Goal: Complete application form: Complete application form

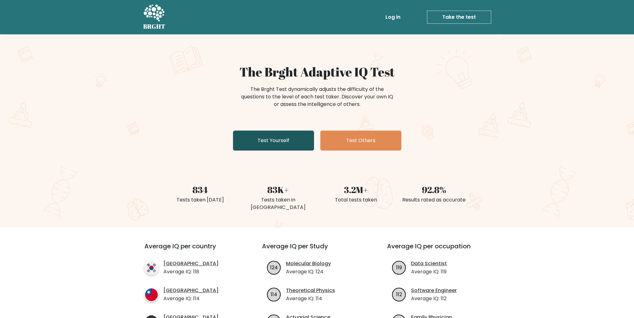
click at [276, 144] on link "Test Yourself" at bounding box center [273, 140] width 81 height 20
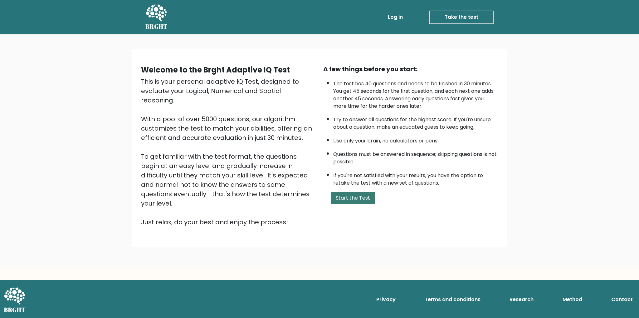
click at [352, 195] on button "Start the Test" at bounding box center [353, 198] width 44 height 12
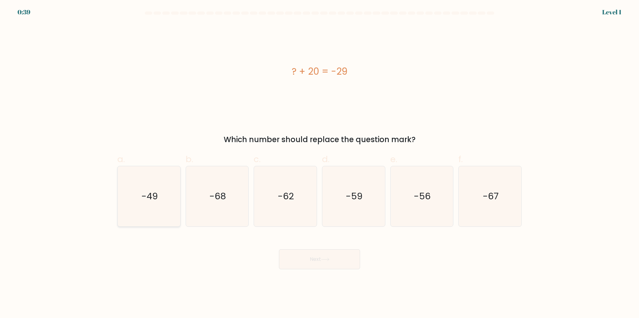
click at [150, 186] on icon "-49" at bounding box center [149, 196] width 60 height 60
click at [320, 163] on input "a. -49" at bounding box center [320, 161] width 0 height 4
radio input "true"
click at [315, 262] on button "Next" at bounding box center [319, 259] width 81 height 20
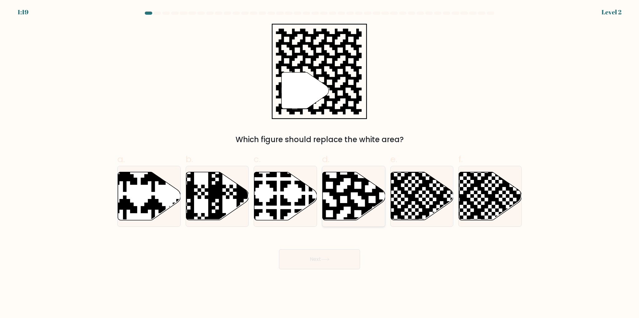
click at [356, 200] on icon at bounding box center [354, 196] width 63 height 48
click at [320, 163] on input "d." at bounding box center [320, 161] width 0 height 4
radio input "true"
click at [330, 259] on icon at bounding box center [325, 258] width 8 height 3
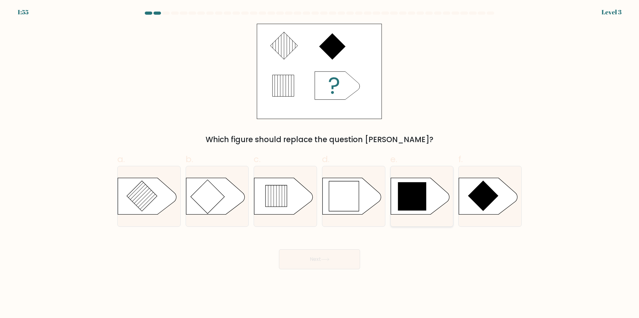
click at [411, 196] on icon at bounding box center [412, 196] width 28 height 28
click at [320, 163] on input "e." at bounding box center [320, 161] width 0 height 4
radio input "true"
click at [327, 256] on button "Next" at bounding box center [319, 259] width 81 height 20
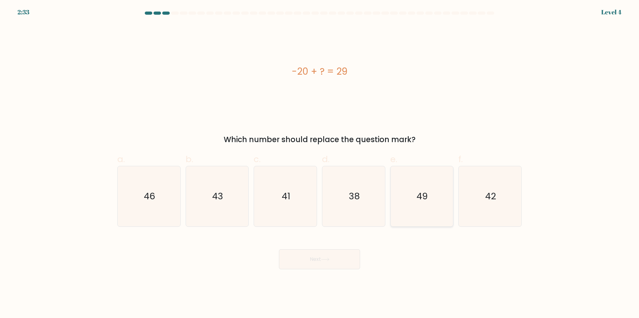
click at [422, 206] on icon "49" at bounding box center [422, 196] width 60 height 60
click at [320, 163] on input "e. 49" at bounding box center [320, 161] width 0 height 4
radio input "true"
click at [331, 257] on button "Next" at bounding box center [319, 259] width 81 height 20
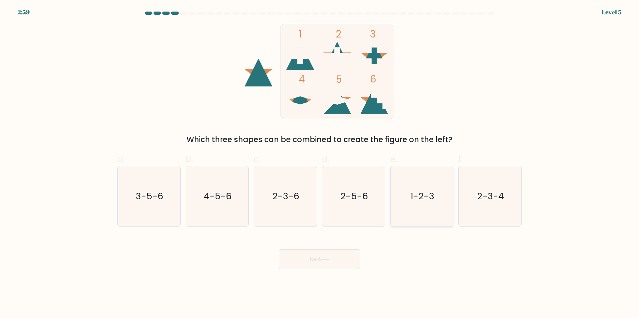
click at [416, 198] on text "1-2-3" at bounding box center [422, 196] width 24 height 12
click at [320, 163] on input "e. 1-2-3" at bounding box center [320, 161] width 0 height 4
radio input "true"
click at [311, 257] on button "Next" at bounding box center [319, 259] width 81 height 20
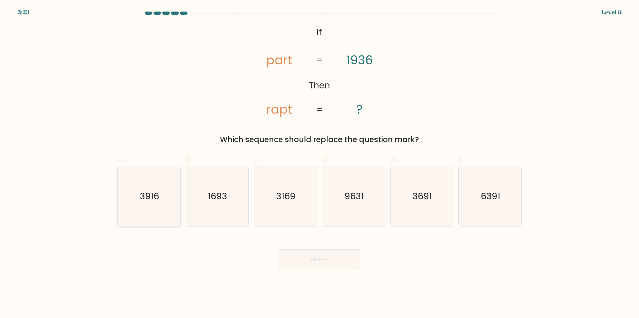
click at [157, 187] on icon "3916" at bounding box center [149, 196] width 60 height 60
click at [320, 163] on input "a. 3916" at bounding box center [320, 161] width 0 height 4
radio input "true"
click at [320, 259] on button "Next" at bounding box center [319, 259] width 81 height 20
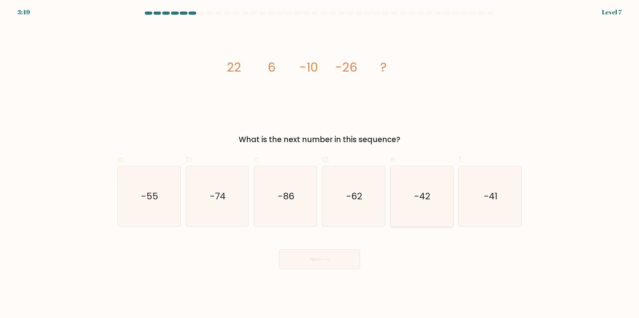
click at [423, 173] on icon "-42" at bounding box center [422, 196] width 60 height 60
click at [320, 163] on input "e. -42" at bounding box center [320, 161] width 0 height 4
radio input "true"
click at [324, 259] on icon at bounding box center [325, 258] width 8 height 3
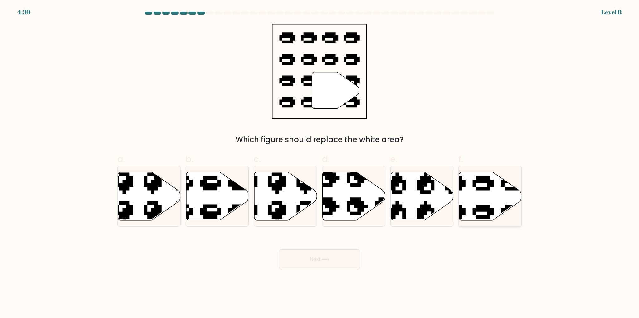
click at [491, 199] on icon at bounding box center [490, 196] width 63 height 48
click at [320, 163] on input "f." at bounding box center [320, 161] width 0 height 4
radio input "true"
click at [330, 257] on icon at bounding box center [325, 258] width 8 height 3
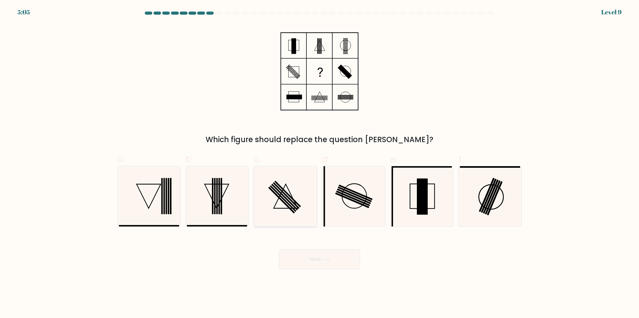
click at [273, 200] on icon at bounding box center [285, 196] width 60 height 60
click at [320, 163] on input "c." at bounding box center [320, 161] width 0 height 4
radio input "true"
click at [308, 262] on button "Next" at bounding box center [319, 259] width 81 height 20
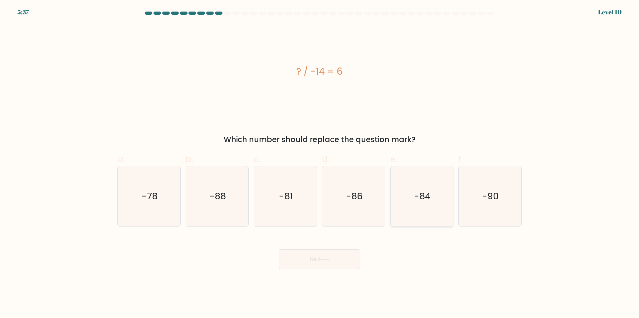
click at [421, 207] on icon "-84" at bounding box center [422, 196] width 60 height 60
click at [320, 163] on input "e. -84" at bounding box center [320, 161] width 0 height 4
radio input "true"
click at [312, 260] on button "Next" at bounding box center [319, 259] width 81 height 20
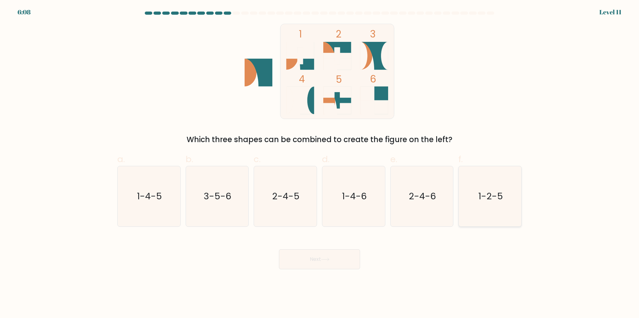
click at [508, 204] on icon "1-2-5" at bounding box center [490, 196] width 60 height 60
click at [320, 163] on input "f. 1-2-5" at bounding box center [320, 161] width 0 height 4
radio input "true"
click at [315, 261] on button "Next" at bounding box center [319, 259] width 81 height 20
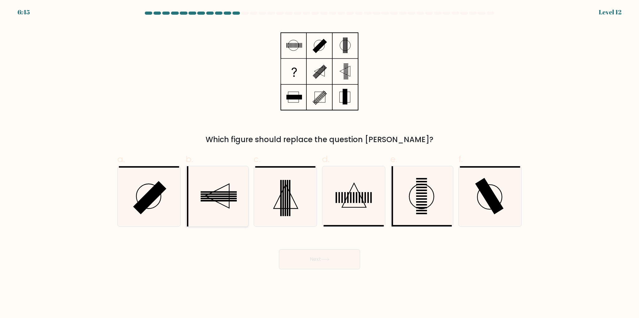
click at [234, 194] on rect at bounding box center [219, 194] width 36 height 2
click at [320, 163] on input "b." at bounding box center [320, 161] width 0 height 4
radio input "true"
click at [307, 259] on button "Next" at bounding box center [319, 259] width 81 height 20
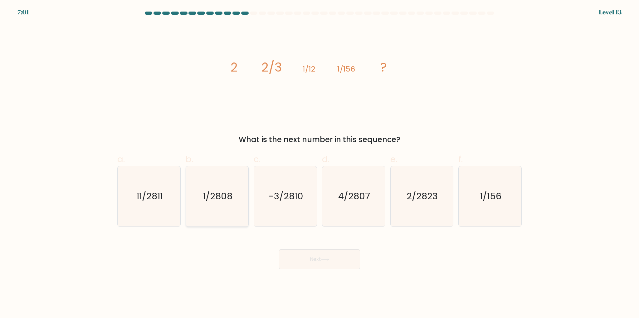
click at [223, 196] on text "1/2808" at bounding box center [218, 196] width 30 height 12
click at [320, 163] on input "b. 1/2808" at bounding box center [320, 161] width 0 height 4
radio input "true"
click at [335, 254] on button "Next" at bounding box center [319, 259] width 81 height 20
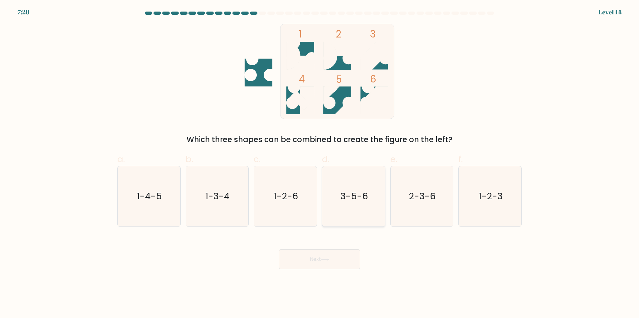
click at [361, 187] on icon "3-5-6" at bounding box center [354, 196] width 60 height 60
click at [320, 163] on input "d. 3-5-6" at bounding box center [320, 161] width 0 height 4
radio input "true"
click at [321, 264] on button "Next" at bounding box center [319, 259] width 81 height 20
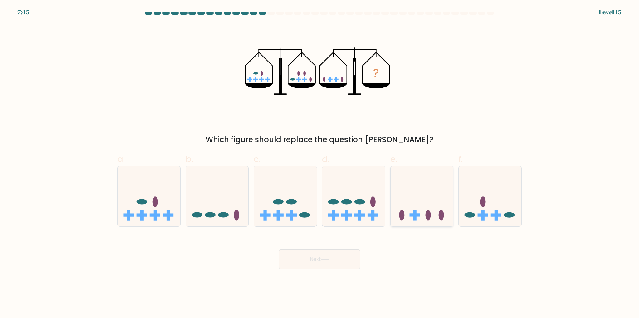
click at [427, 197] on icon at bounding box center [422, 196] width 63 height 52
click at [320, 163] on input "e." at bounding box center [320, 161] width 0 height 4
radio input "true"
click at [333, 263] on button "Next" at bounding box center [319, 259] width 81 height 20
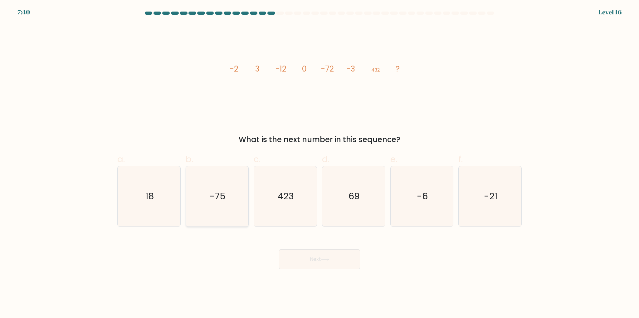
click at [228, 196] on icon "-75" at bounding box center [217, 196] width 60 height 60
click at [320, 163] on input "b. -75" at bounding box center [320, 161] width 0 height 4
radio input "true"
click at [313, 257] on button "Next" at bounding box center [319, 259] width 81 height 20
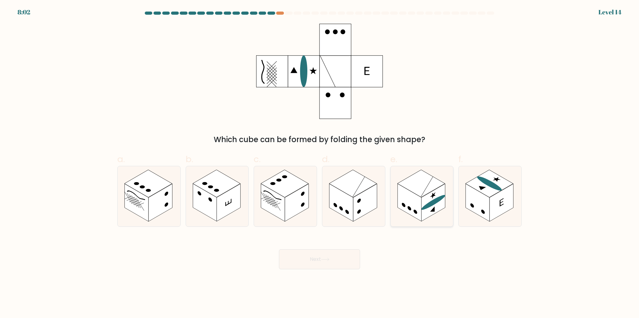
click at [426, 200] on rect at bounding box center [433, 202] width 24 height 38
click at [320, 163] on input "e." at bounding box center [320, 161] width 0 height 4
radio input "true"
click at [318, 263] on button "Next" at bounding box center [319, 259] width 81 height 20
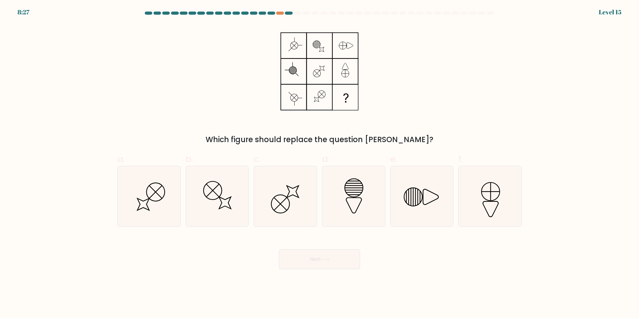
click at [563, 131] on form at bounding box center [319, 140] width 639 height 257
click at [346, 203] on icon at bounding box center [354, 196] width 60 height 60
click at [320, 163] on input "d." at bounding box center [320, 161] width 0 height 4
radio input "true"
click at [329, 263] on button "Next" at bounding box center [319, 259] width 81 height 20
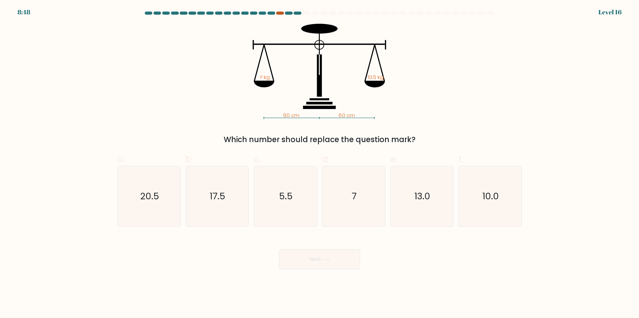
click at [280, 13] on div at bounding box center [279, 13] width 7 height 3
click at [365, 197] on icon "7" at bounding box center [354, 196] width 60 height 60
click at [320, 163] on input "d. 7" at bounding box center [320, 161] width 0 height 4
radio input "true"
click at [339, 259] on button "Next" at bounding box center [319, 259] width 81 height 20
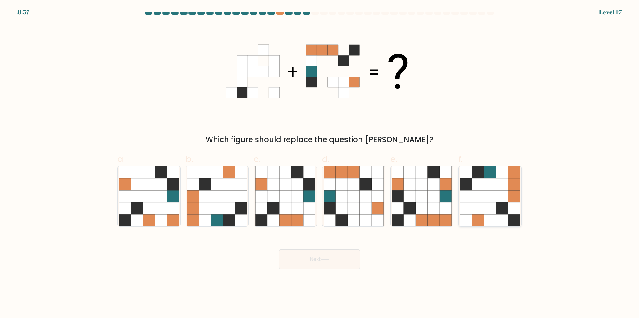
click at [502, 197] on icon at bounding box center [502, 196] width 12 height 12
click at [320, 163] on input "f." at bounding box center [320, 161] width 0 height 4
radio input "true"
click at [308, 251] on button "Next" at bounding box center [319, 259] width 81 height 20
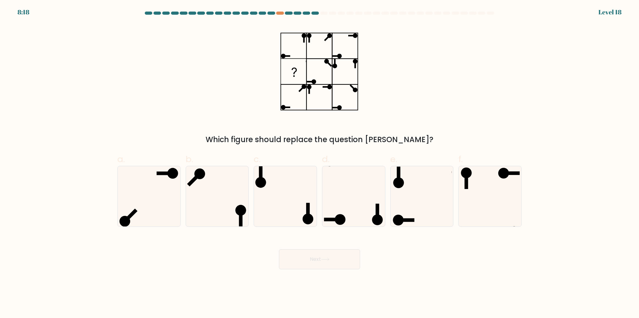
drag, startPoint x: 296, startPoint y: 79, endPoint x: 188, endPoint y: 109, distance: 112.4
drag, startPoint x: 188, startPoint y: 109, endPoint x: 160, endPoint y: 93, distance: 32.3
click at [160, 93] on div "Which figure should replace the question mark?" at bounding box center [320, 84] width 412 height 121
click at [152, 191] on icon at bounding box center [149, 196] width 60 height 60
click at [320, 163] on input "a." at bounding box center [320, 161] width 0 height 4
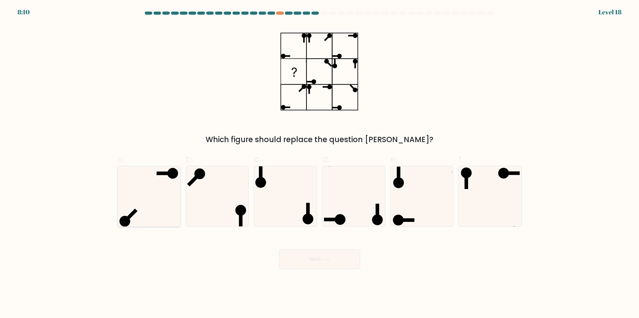
radio input "true"
click at [310, 259] on button "Next" at bounding box center [319, 259] width 81 height 20
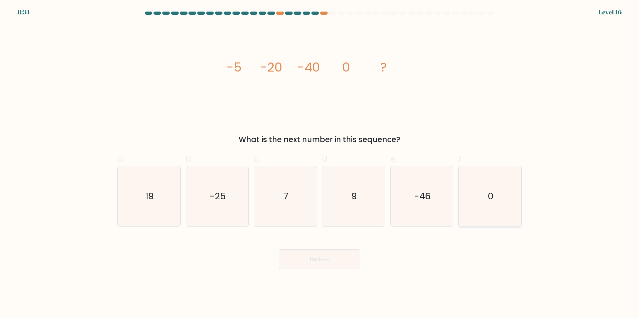
click at [496, 178] on icon "0" at bounding box center [490, 196] width 60 height 60
click at [320, 163] on input "f. 0" at bounding box center [320, 161] width 0 height 4
radio input "true"
click at [325, 261] on button "Next" at bounding box center [319, 259] width 81 height 20
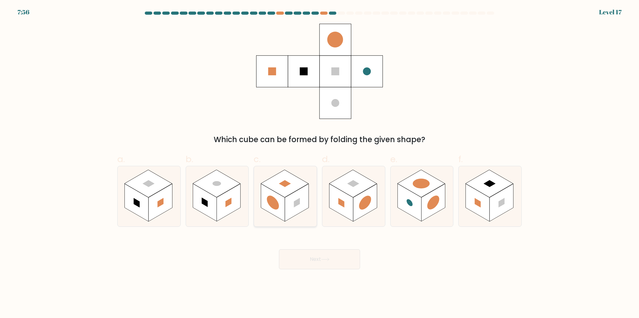
click at [299, 194] on rect at bounding box center [297, 202] width 24 height 38
click at [320, 163] on input "c." at bounding box center [320, 161] width 0 height 4
radio input "true"
click at [321, 263] on button "Next" at bounding box center [319, 259] width 81 height 20
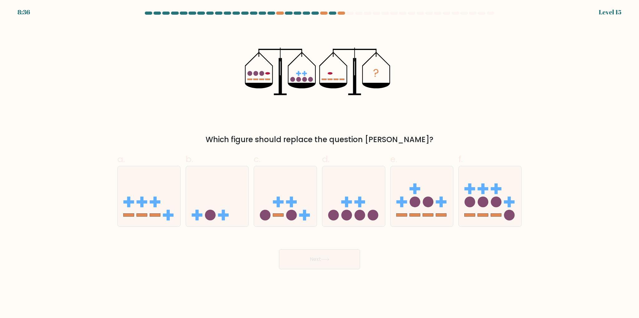
drag, startPoint x: 268, startPoint y: 148, endPoint x: 262, endPoint y: 133, distance: 16.7
drag, startPoint x: 262, startPoint y: 133, endPoint x: 224, endPoint y: 141, distance: 39.4
click at [224, 141] on div "Which figure should replace the question mark?" at bounding box center [319, 139] width 397 height 11
click at [216, 202] on icon at bounding box center [217, 196] width 63 height 52
click at [320, 163] on input "b." at bounding box center [320, 161] width 0 height 4
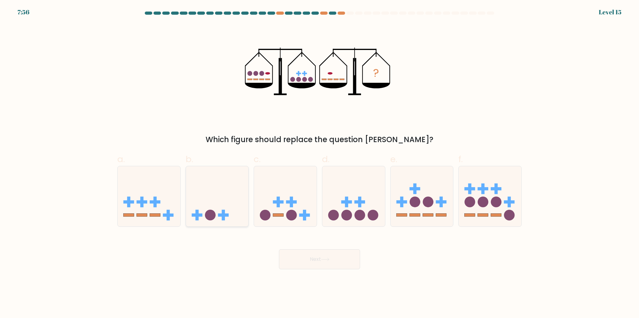
radio input "true"
click at [311, 258] on button "Next" at bounding box center [319, 259] width 81 height 20
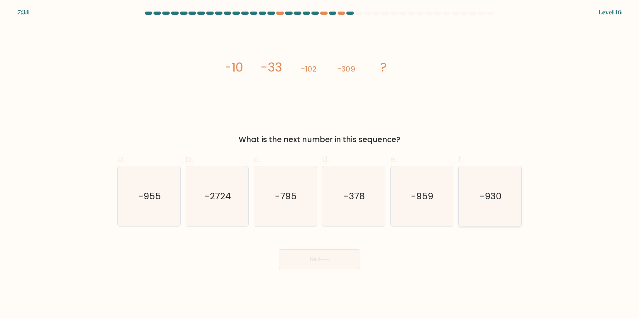
click at [474, 207] on icon "-930" at bounding box center [490, 196] width 60 height 60
click at [320, 163] on input "f. -930" at bounding box center [320, 161] width 0 height 4
radio input "true"
click at [339, 258] on button "Next" at bounding box center [319, 259] width 81 height 20
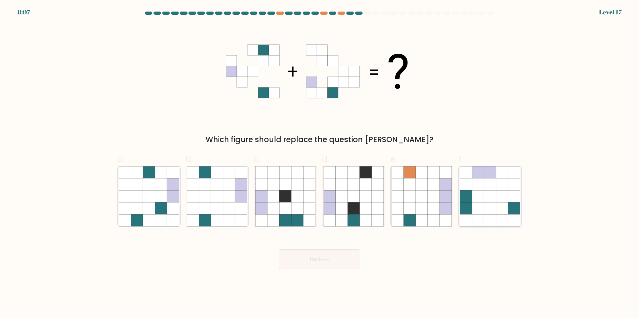
click at [488, 213] on icon at bounding box center [490, 208] width 12 height 12
click at [320, 163] on input "f." at bounding box center [320, 161] width 0 height 4
radio input "true"
click at [322, 261] on button "Next" at bounding box center [319, 259] width 81 height 20
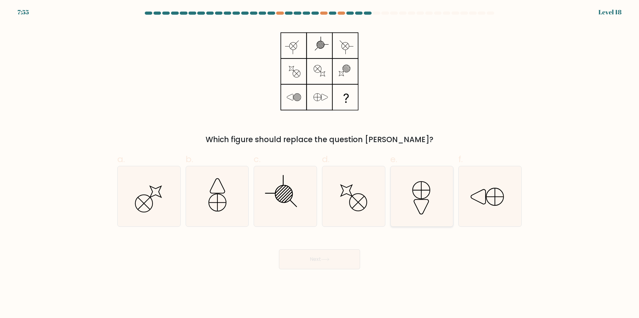
click at [451, 209] on icon at bounding box center [422, 196] width 60 height 60
click at [320, 163] on input "e." at bounding box center [320, 161] width 0 height 4
radio input "true"
click at [331, 265] on button "Next" at bounding box center [319, 259] width 81 height 20
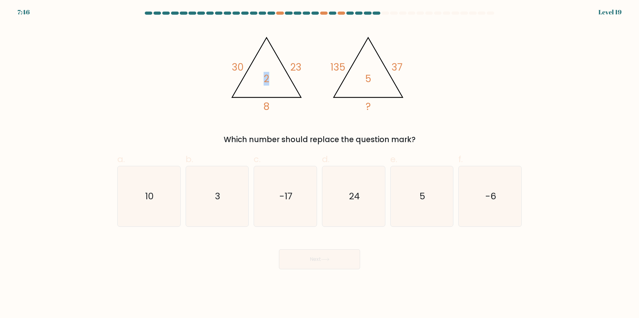
drag, startPoint x: 266, startPoint y: 80, endPoint x: 271, endPoint y: 82, distance: 5.8
click at [271, 82] on icon "@import url('https://fonts.googleapis.com/css?family=Abril+Fatface:400,100,100i…" at bounding box center [319, 71] width 187 height 95
click at [211, 74] on div "@import url('https://fonts.googleapis.com/css?family=Abril+Fatface:400,100,100i…" at bounding box center [320, 84] width 412 height 121
click at [240, 66] on icon "@import url('https://fonts.googleapis.com/css?family=Abril+Fatface:400,100,100i…" at bounding box center [319, 71] width 187 height 95
drag, startPoint x: 298, startPoint y: 66, endPoint x: 292, endPoint y: 68, distance: 6.4
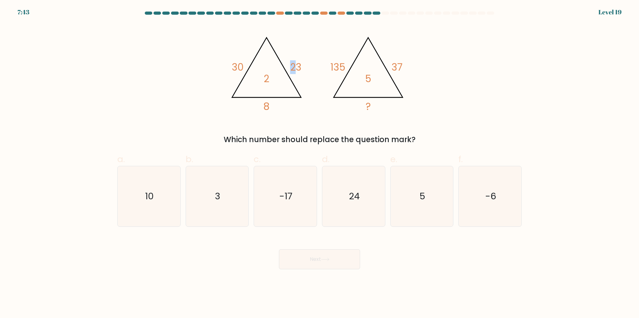
click at [292, 68] on tspan "23" at bounding box center [295, 67] width 11 height 14
click at [306, 59] on icon "@import url('https://fonts.googleapis.com/css?family=Abril+Fatface:400,100,100i…" at bounding box center [319, 71] width 187 height 95
drag, startPoint x: 292, startPoint y: 66, endPoint x: 301, endPoint y: 69, distance: 9.8
click at [301, 69] on tspan "23" at bounding box center [295, 67] width 11 height 14
drag, startPoint x: 265, startPoint y: 104, endPoint x: 273, endPoint y: 106, distance: 7.9
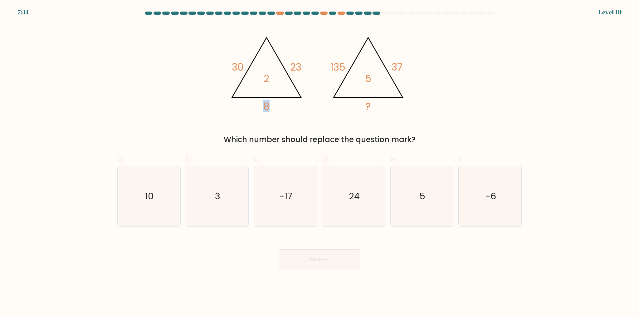
click at [273, 106] on icon "@import url('https://fonts.googleapis.com/css?family=Abril+Fatface:400,100,100i…" at bounding box center [319, 71] width 187 height 95
drag, startPoint x: 233, startPoint y: 64, endPoint x: 251, endPoint y: 69, distance: 18.8
click at [251, 69] on icon "@import url('https://fonts.googleapis.com/css?family=Abril+Fatface:400,100,100i…" at bounding box center [319, 71] width 187 height 95
click at [214, 45] on div "@import url('https://fonts.googleapis.com/css?family=Abril+Fatface:400,100,100i…" at bounding box center [320, 84] width 412 height 121
drag, startPoint x: 353, startPoint y: 200, endPoint x: 347, endPoint y: 221, distance: 22.1
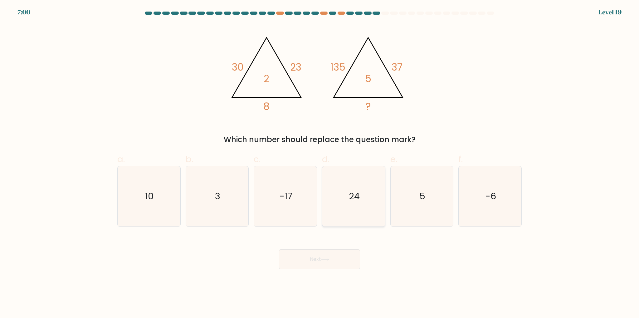
click at [355, 200] on text "24" at bounding box center [354, 196] width 11 height 12
click at [320, 163] on input "d. 24" at bounding box center [320, 161] width 0 height 4
radio input "true"
click at [323, 263] on button "Next" at bounding box center [319, 259] width 81 height 20
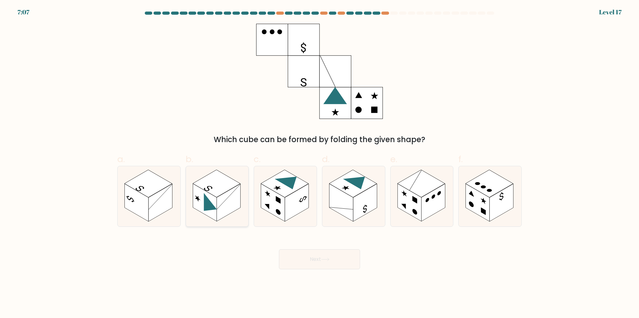
click at [213, 177] on rect at bounding box center [217, 182] width 48 height 27
click at [320, 163] on input "b." at bounding box center [320, 161] width 0 height 4
radio input "true"
click at [324, 260] on icon at bounding box center [325, 258] width 8 height 3
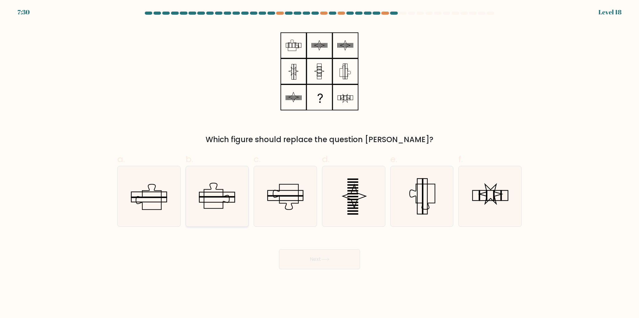
click at [219, 201] on icon at bounding box center [217, 196] width 60 height 60
click at [320, 163] on input "b." at bounding box center [320, 161] width 0 height 4
radio input "true"
click at [330, 260] on icon at bounding box center [325, 258] width 8 height 3
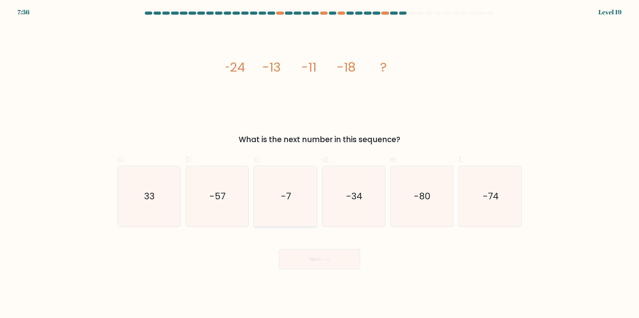
click at [282, 193] on text "-7" at bounding box center [286, 196] width 10 height 12
click at [320, 163] on input "c. -7" at bounding box center [320, 161] width 0 height 4
radio input "true"
click at [306, 259] on button "Next" at bounding box center [319, 259] width 81 height 20
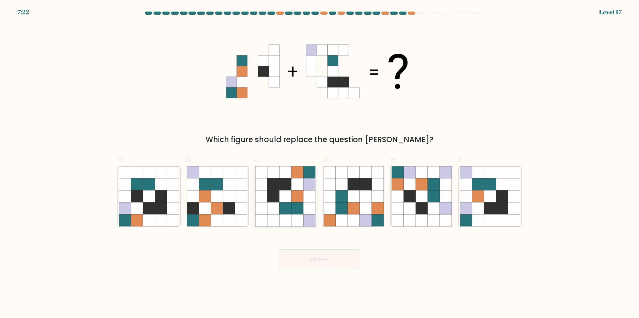
click at [286, 186] on icon at bounding box center [285, 184] width 12 height 12
click at [320, 163] on input "c." at bounding box center [320, 161] width 0 height 4
radio input "true"
click at [317, 262] on button "Next" at bounding box center [319, 259] width 81 height 20
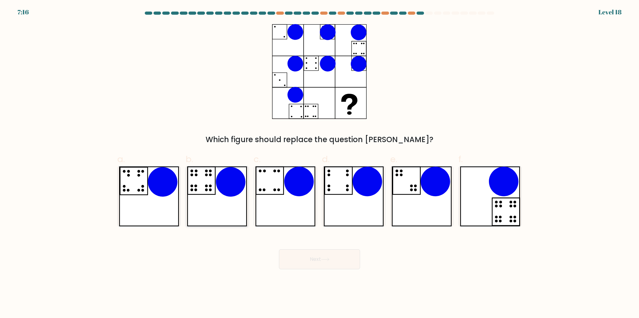
click at [242, 195] on icon at bounding box center [217, 196] width 60 height 60
click at [320, 163] on input "b." at bounding box center [320, 161] width 0 height 4
radio input "true"
click at [332, 258] on button "Next" at bounding box center [319, 259] width 81 height 20
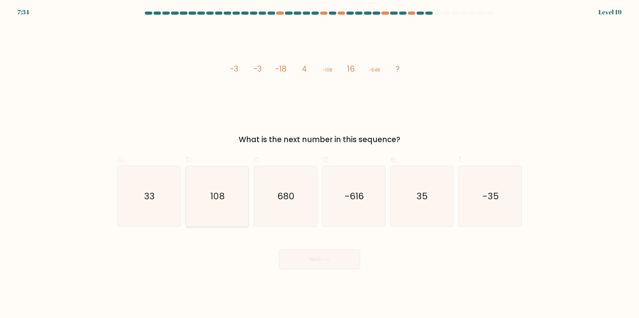
click at [226, 188] on icon "108" at bounding box center [217, 196] width 60 height 60
click at [320, 163] on input "b. 108" at bounding box center [320, 161] width 0 height 4
radio input "true"
click at [328, 261] on icon at bounding box center [325, 258] width 8 height 3
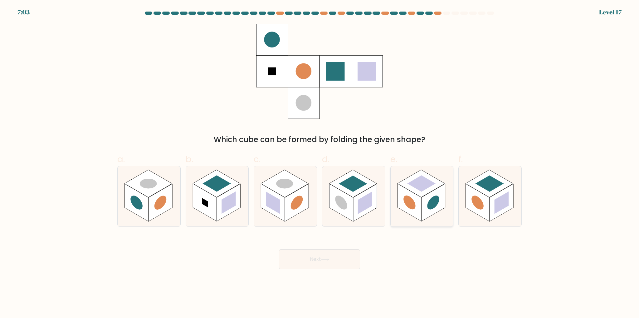
click at [425, 181] on rect at bounding box center [421, 183] width 28 height 16
click at [320, 163] on input "e." at bounding box center [320, 161] width 0 height 4
radio input "true"
click at [325, 257] on button "Next" at bounding box center [319, 259] width 81 height 20
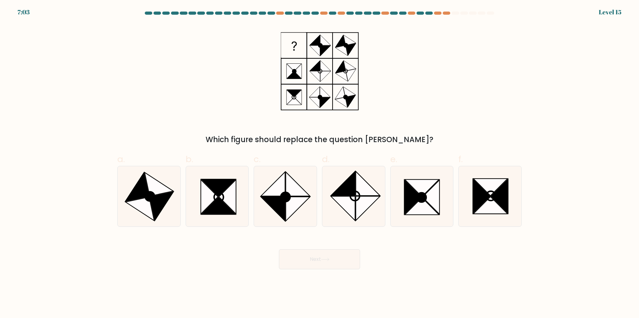
drag, startPoint x: 210, startPoint y: 197, endPoint x: 267, endPoint y: 239, distance: 71.0
click at [213, 198] on icon at bounding box center [209, 196] width 17 height 34
click at [320, 163] on input "b." at bounding box center [320, 161] width 0 height 4
radio input "true"
click at [334, 260] on button "Next" at bounding box center [319, 259] width 81 height 20
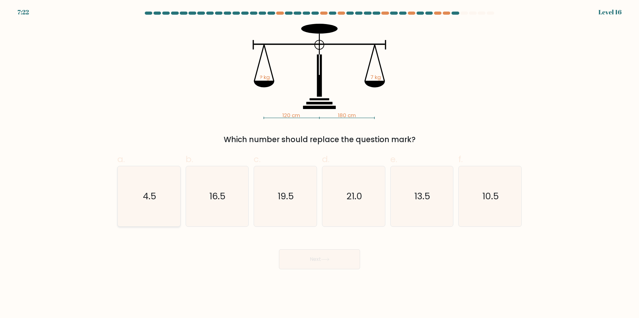
click at [153, 208] on icon "4.5" at bounding box center [149, 196] width 60 height 60
click at [320, 163] on input "a. 4.5" at bounding box center [320, 161] width 0 height 4
radio input "true"
click at [323, 261] on button "Next" at bounding box center [319, 259] width 81 height 20
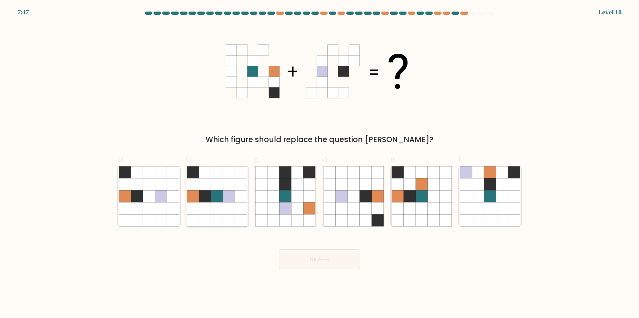
click at [205, 195] on icon at bounding box center [205, 196] width 12 height 12
click at [320, 163] on input "b." at bounding box center [320, 161] width 0 height 4
radio input "true"
click at [315, 256] on button "Next" at bounding box center [319, 259] width 81 height 20
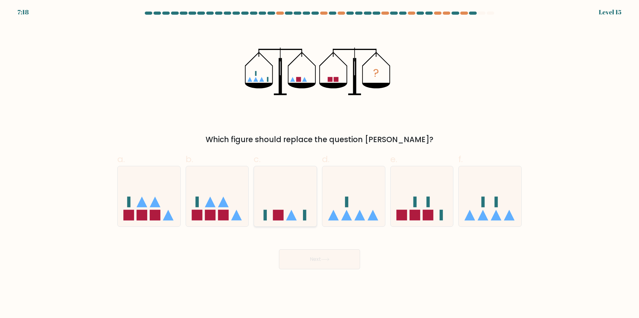
click at [282, 209] on icon at bounding box center [285, 196] width 63 height 52
click at [320, 163] on input "c." at bounding box center [320, 161] width 0 height 4
radio input "true"
click at [318, 261] on button "Next" at bounding box center [319, 259] width 81 height 20
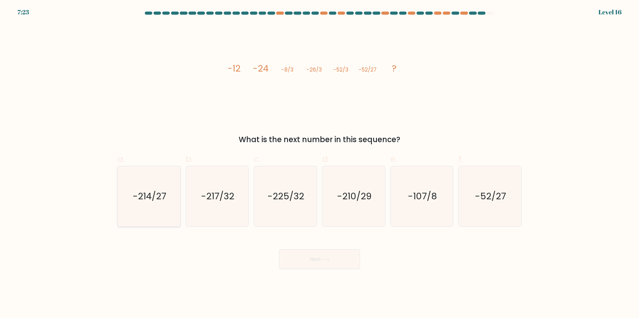
click at [155, 190] on text "-214/27" at bounding box center [150, 196] width 34 height 12
click at [320, 163] on input "a. -214/27" at bounding box center [320, 161] width 0 height 4
radio input "true"
click at [338, 261] on button "Next" at bounding box center [319, 259] width 81 height 20
